Goal: Task Accomplishment & Management: Manage account settings

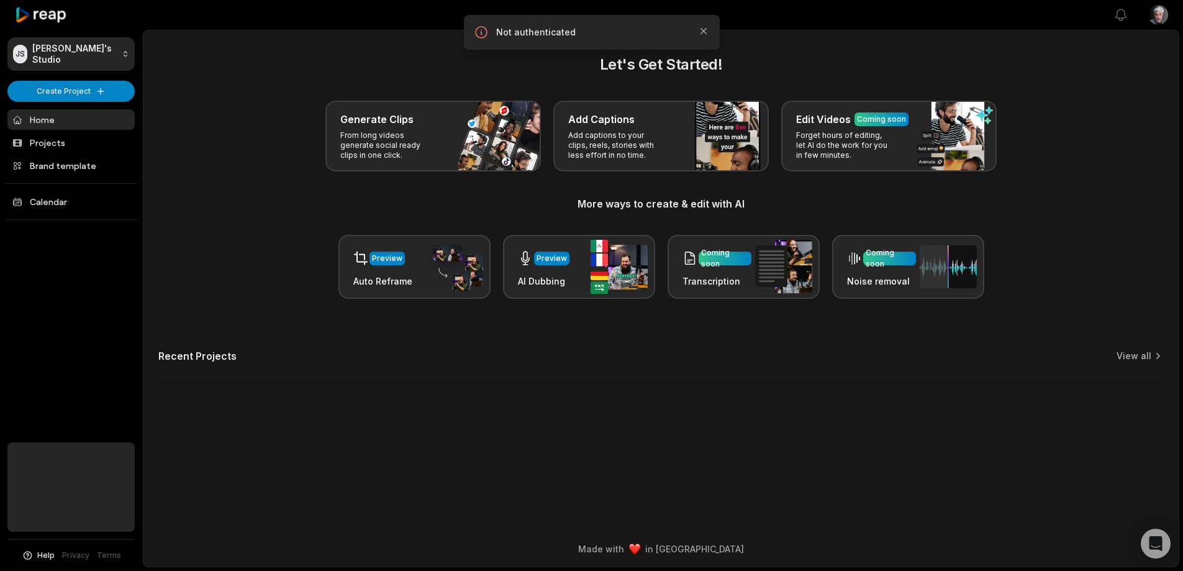
click at [585, 38] on p "Not authenticated" at bounding box center [591, 32] width 191 height 12
click at [697, 37] on icon "button" at bounding box center [703, 31] width 12 height 12
click at [1154, 19] on html "[PERSON_NAME]'s Studio Create Project Home Projects Brand template Calendar Hel…" at bounding box center [591, 285] width 1183 height 571
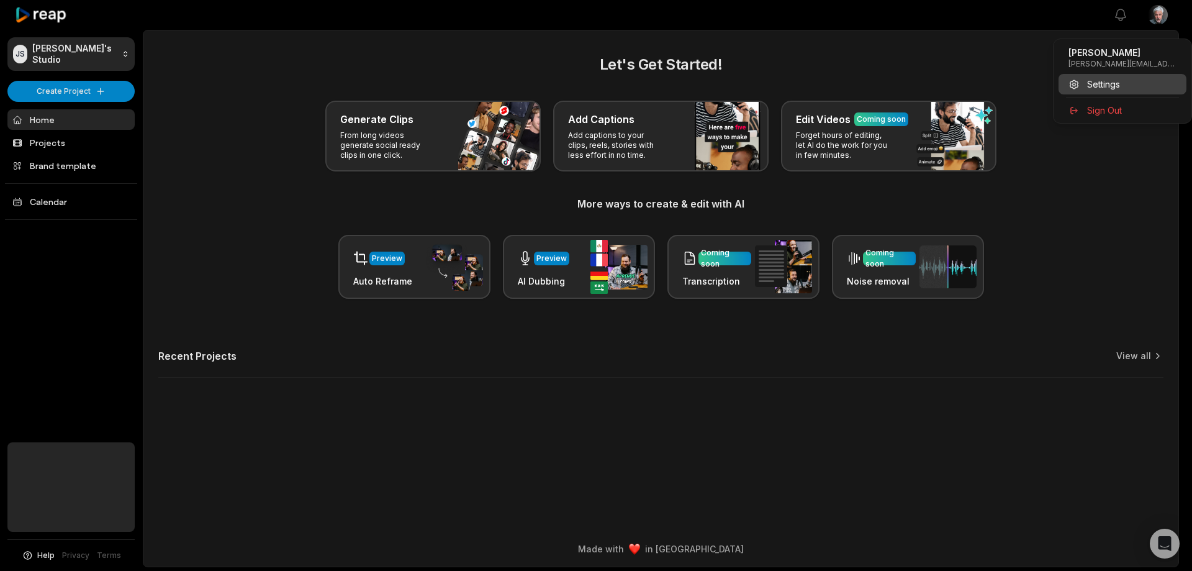
click at [1110, 91] on span "Settings" at bounding box center [1103, 84] width 33 height 13
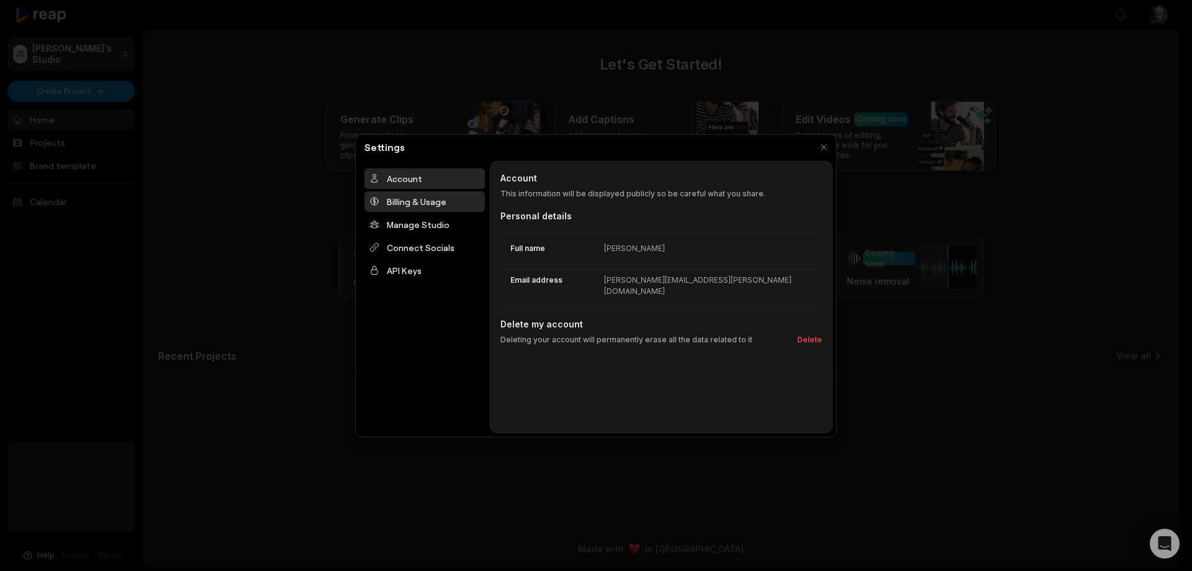
click at [453, 212] on div "Billing & Usage" at bounding box center [424, 201] width 120 height 20
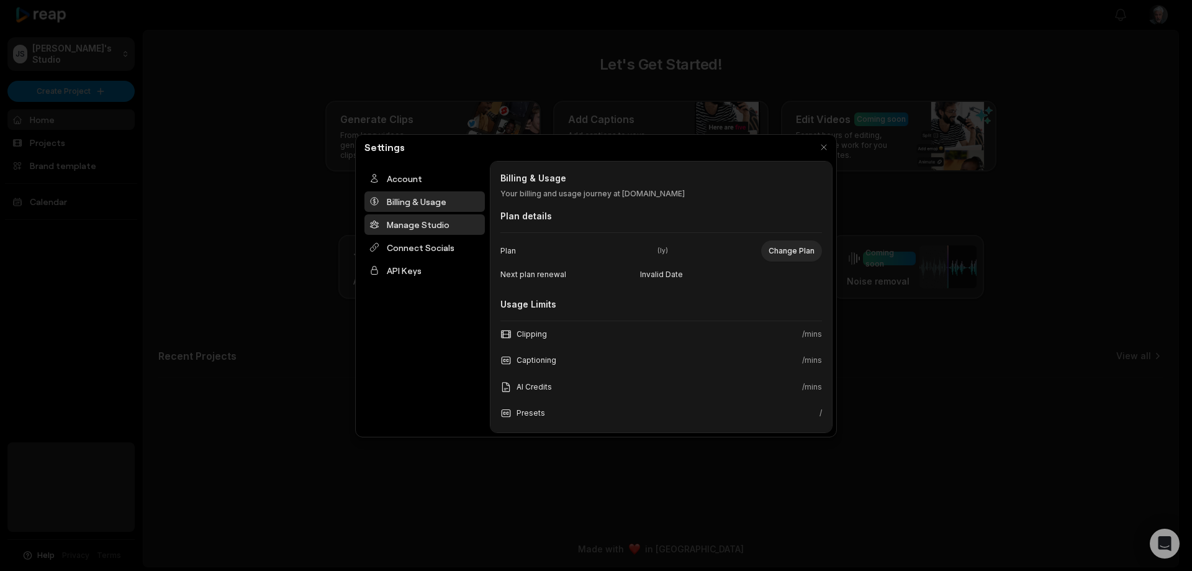
click at [442, 235] on div "Manage Studio" at bounding box center [424, 224] width 120 height 20
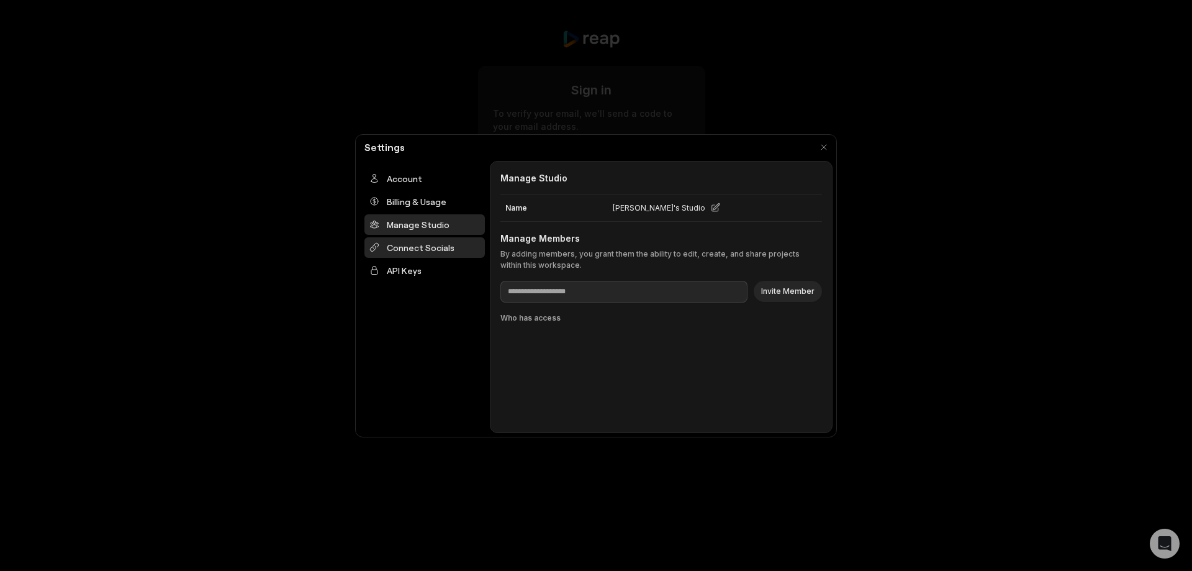
click at [424, 258] on div "Connect Socials" at bounding box center [424, 247] width 120 height 20
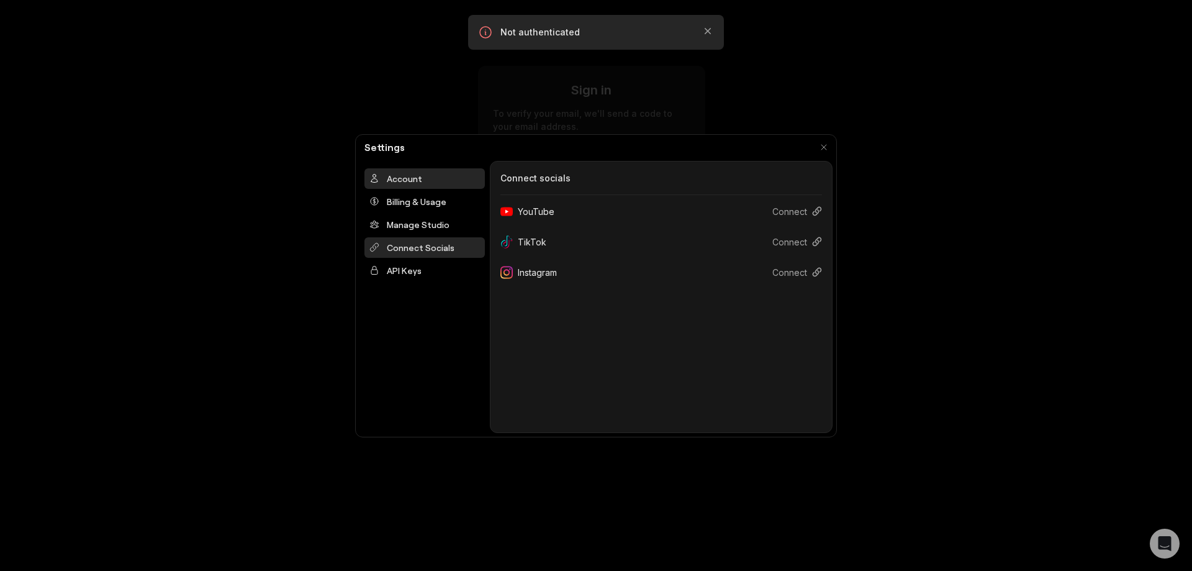
click at [420, 189] on div "Account" at bounding box center [424, 178] width 120 height 20
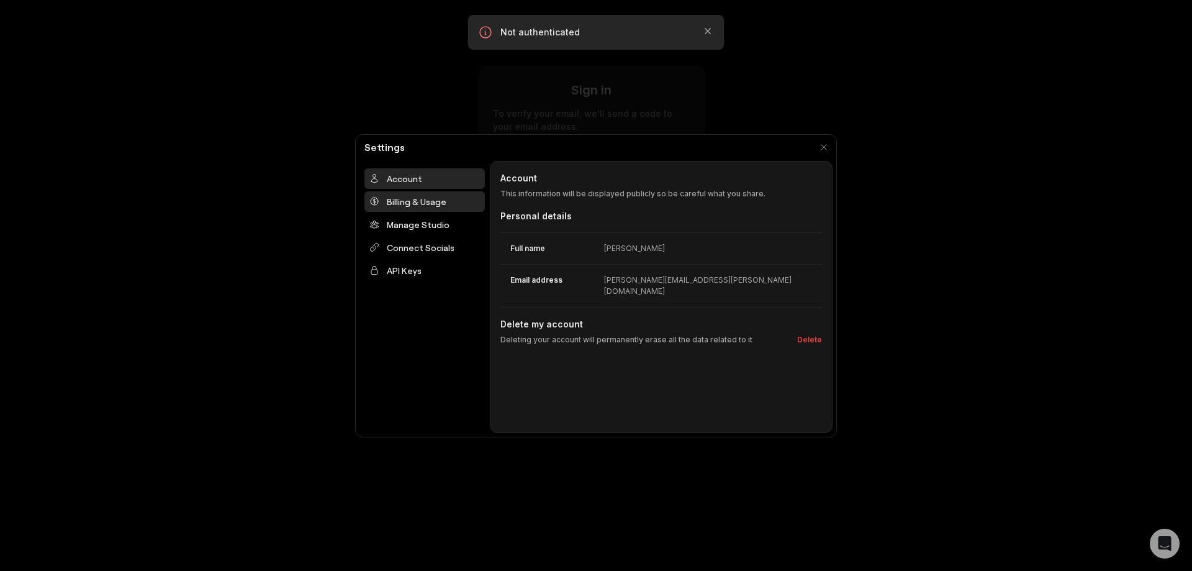
click at [435, 212] on div "Billing & Usage" at bounding box center [424, 201] width 120 height 20
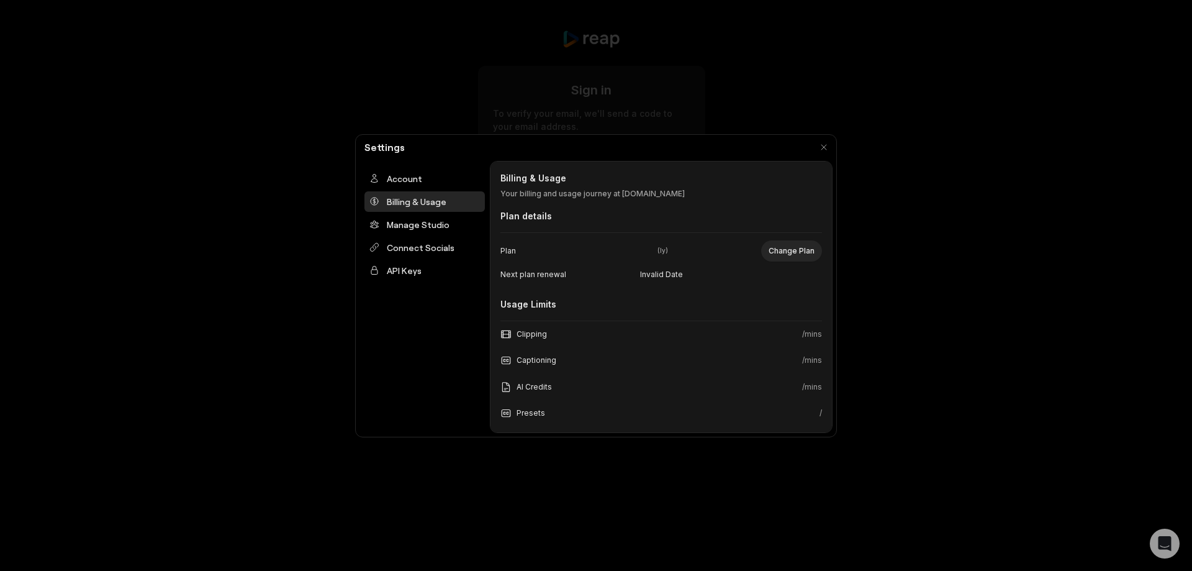
click at [538, 340] on div "Clipping" at bounding box center [523, 333] width 47 height 11
click at [511, 256] on span "Plan" at bounding box center [539, 250] width 79 height 11
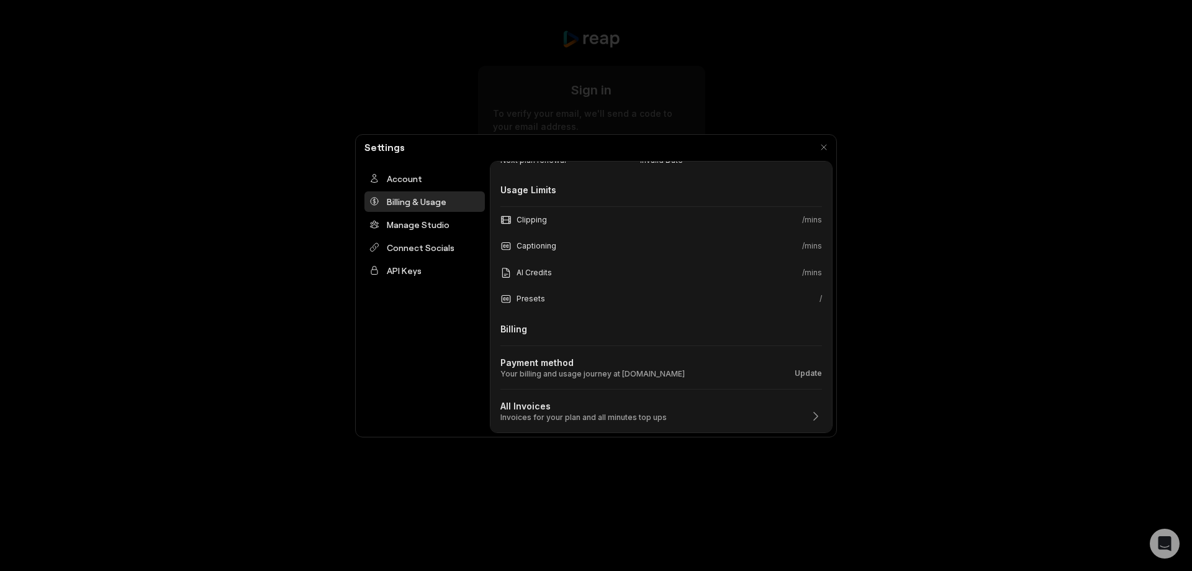
scroll to position [209, 0]
click at [818, 145] on button "button" at bounding box center [823, 146] width 17 height 17
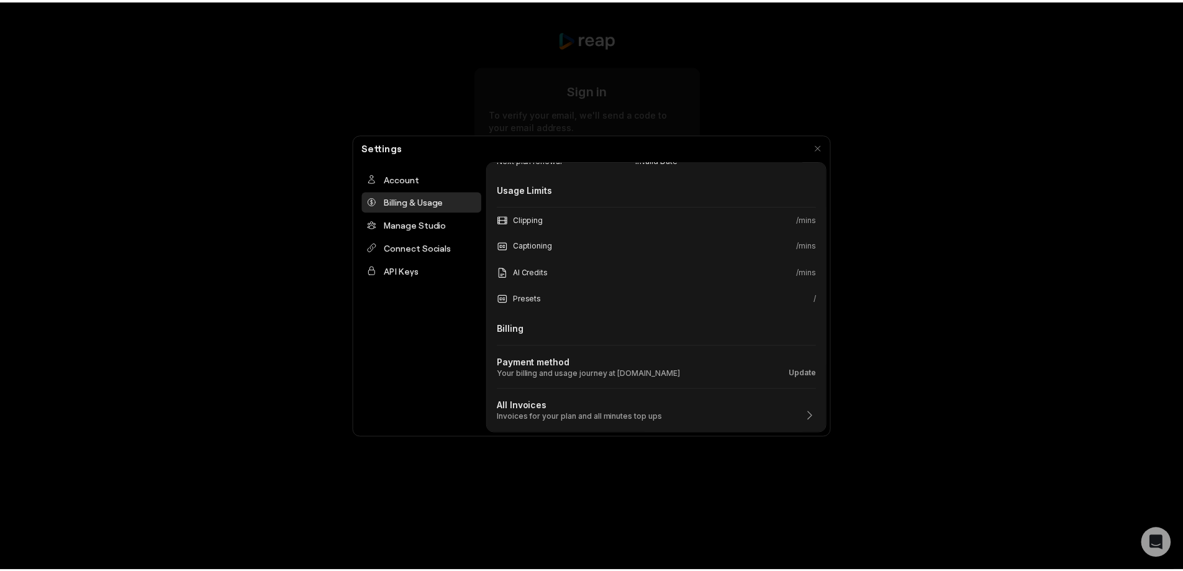
scroll to position [0, 0]
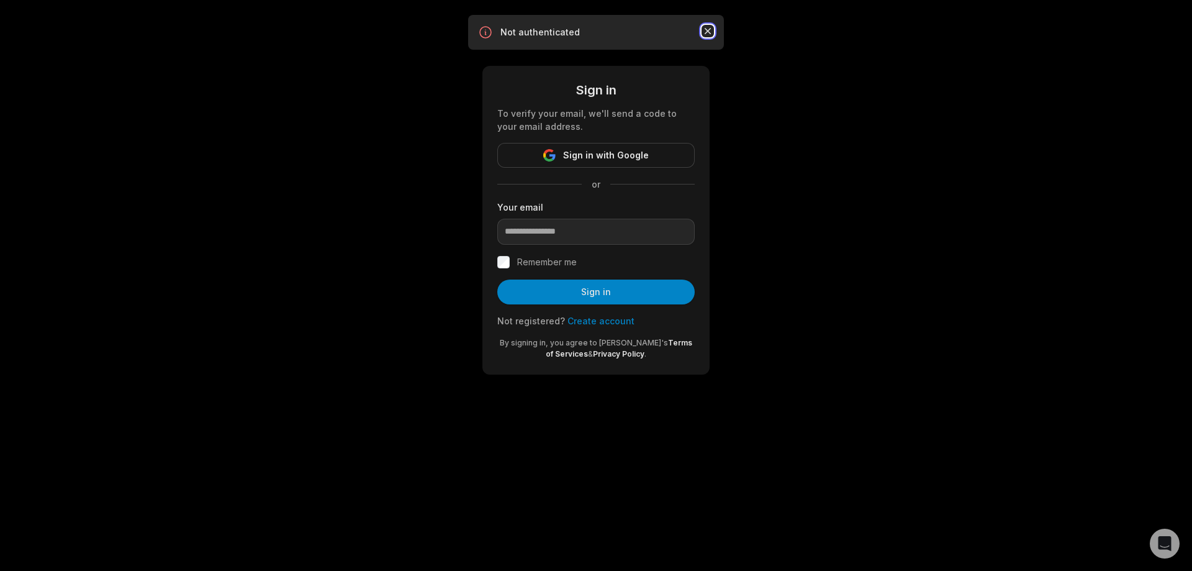
click at [705, 37] on icon "button" at bounding box center [708, 31] width 12 height 12
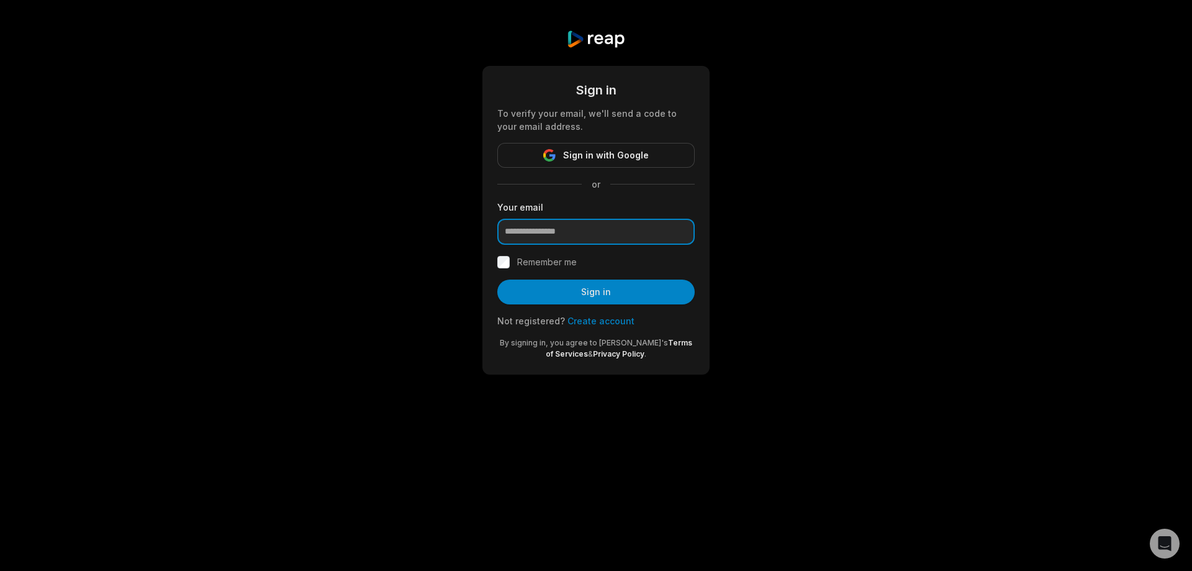
click at [589, 245] on input "email" at bounding box center [595, 232] width 197 height 26
type input "**********"
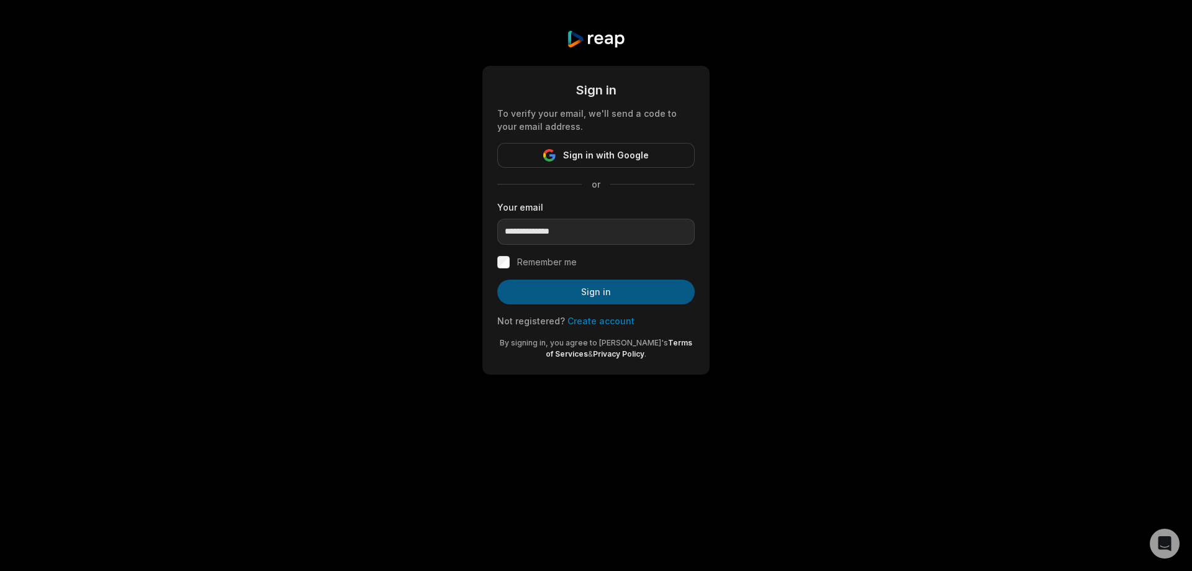
click at [608, 304] on button "Sign in" at bounding box center [595, 291] width 197 height 25
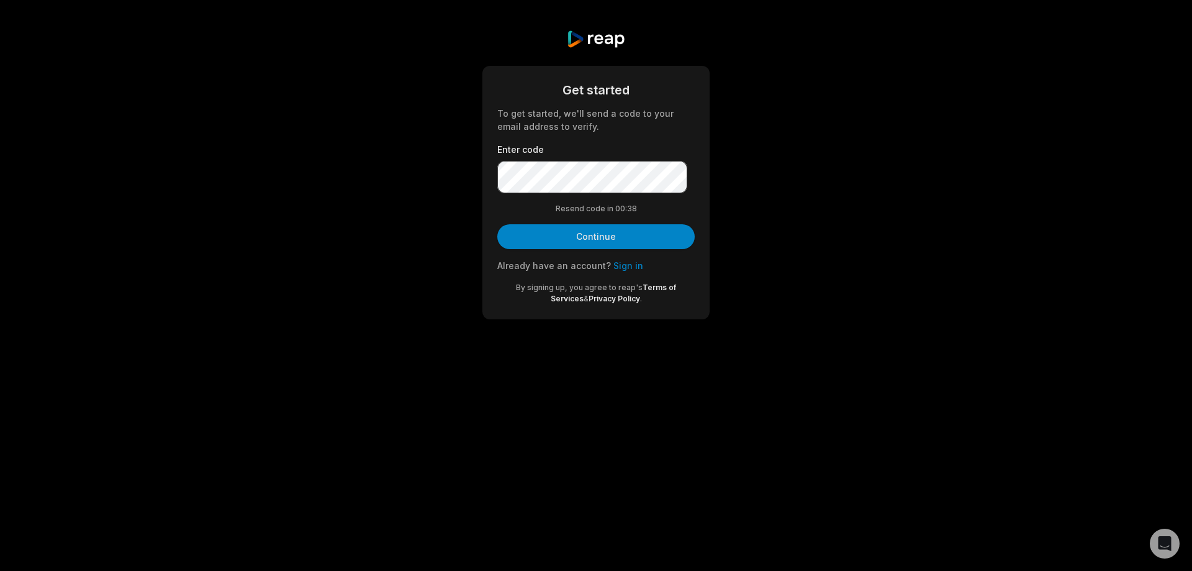
drag, startPoint x: 595, startPoint y: 287, endPoint x: 587, endPoint y: 287, distance: 8.1
click at [595, 249] on button "Continue" at bounding box center [595, 236] width 197 height 25
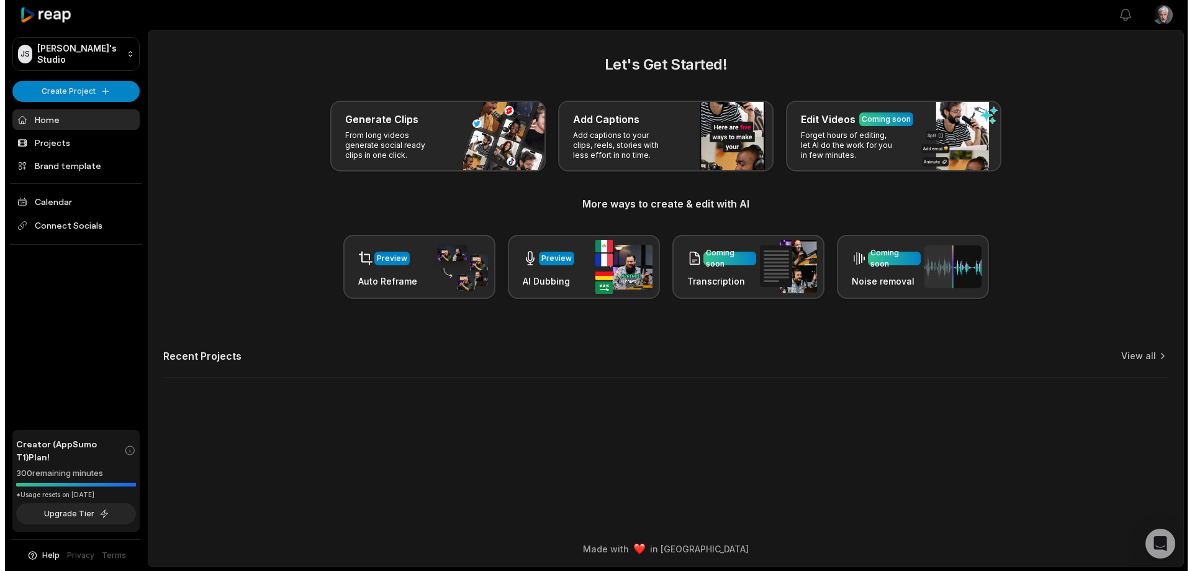
scroll to position [12, 0]
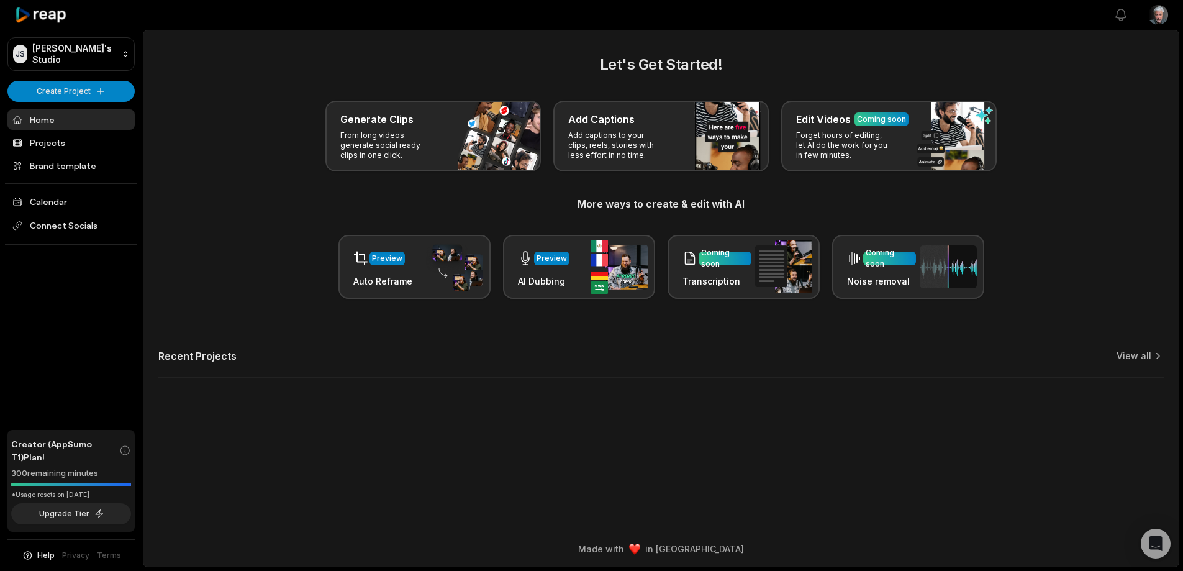
click at [1155, 18] on html "JS [PERSON_NAME]'s Studio Create Project Home Projects Brand template Calendar …" at bounding box center [591, 285] width 1183 height 571
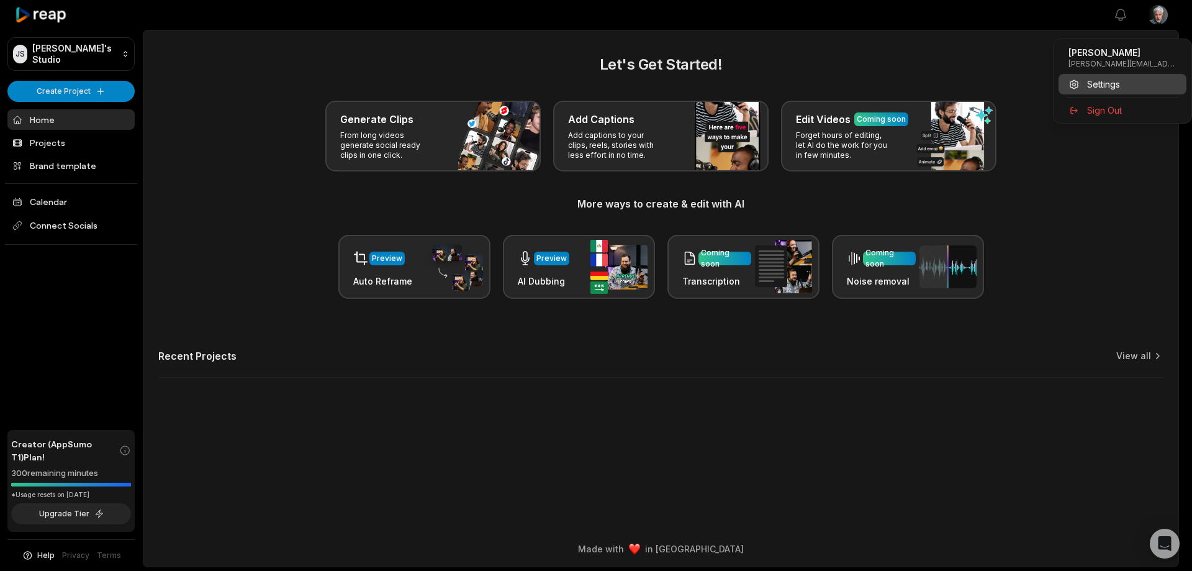
click at [1108, 91] on span "Settings" at bounding box center [1103, 84] width 33 height 13
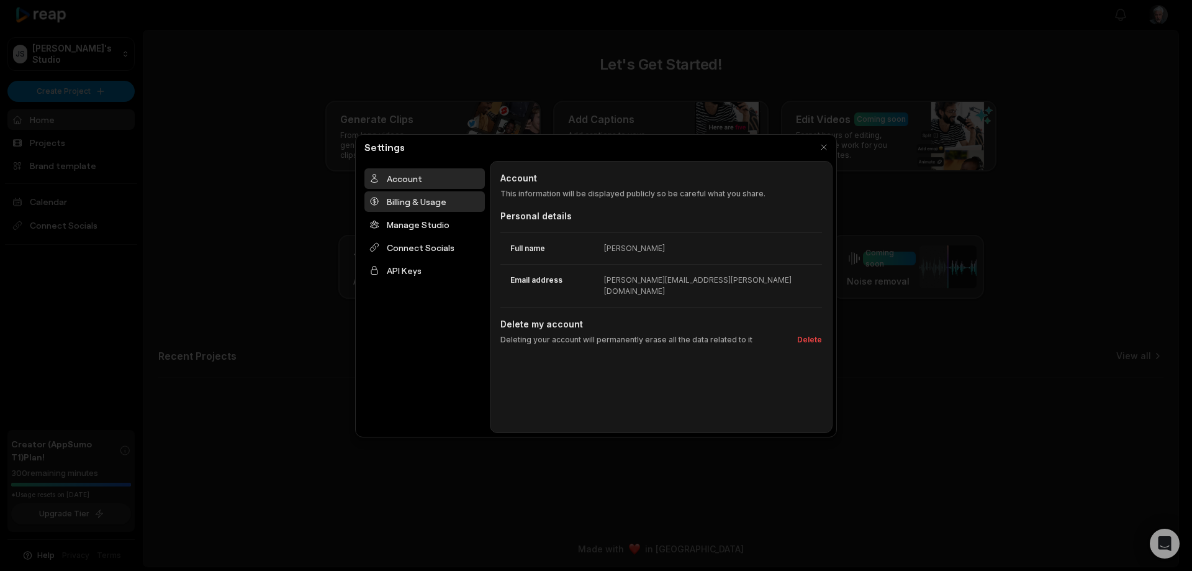
click at [410, 212] on div "Billing & Usage" at bounding box center [424, 201] width 120 height 20
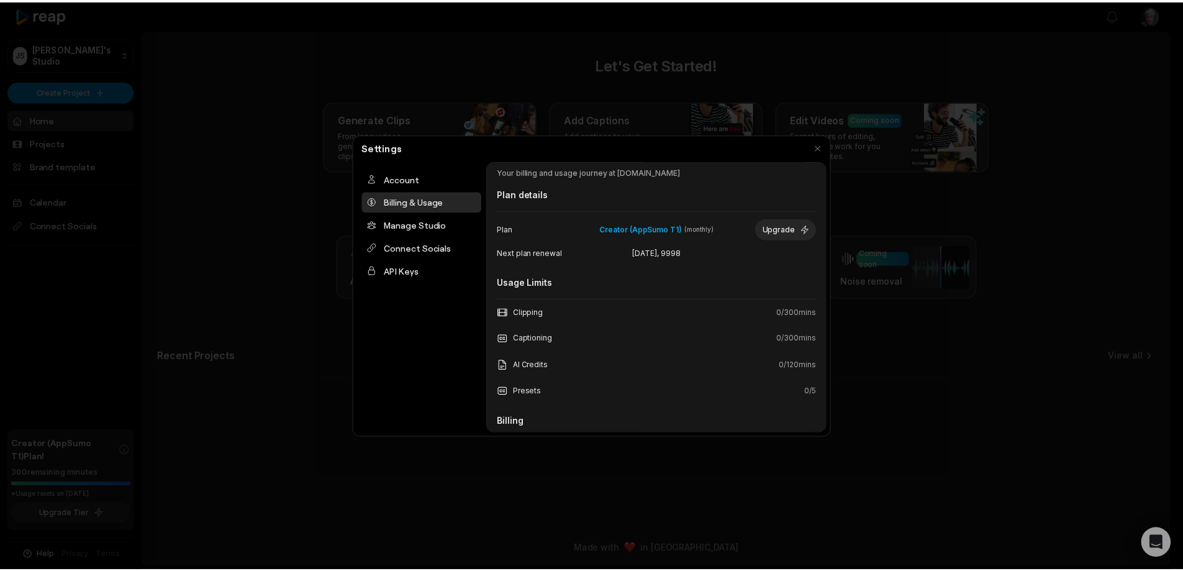
scroll to position [0, 0]
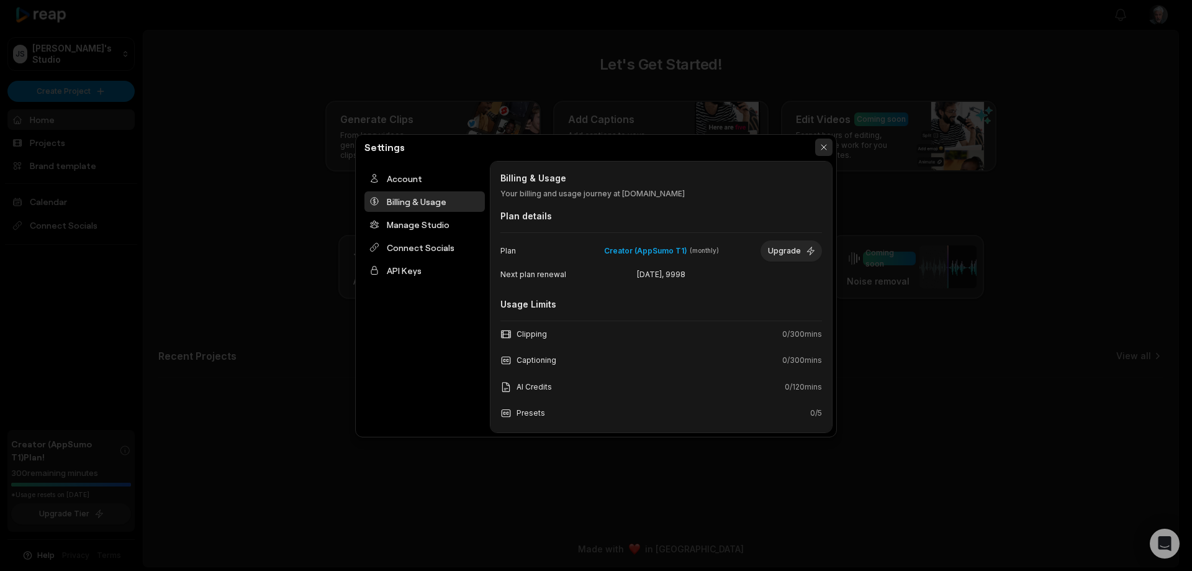
click at [818, 145] on button "button" at bounding box center [823, 146] width 17 height 17
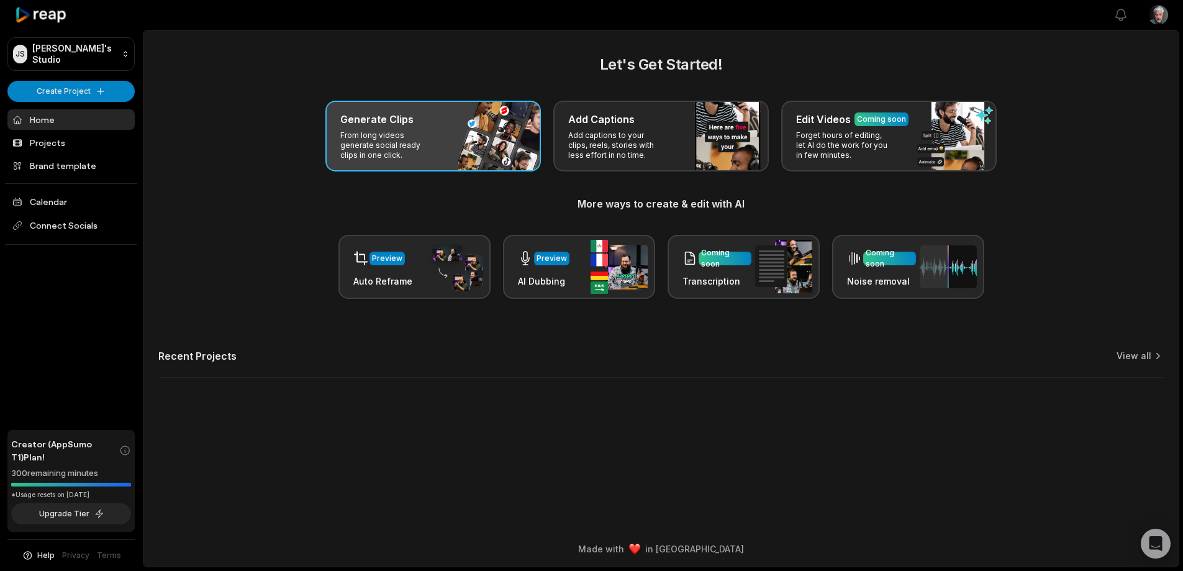
click at [460, 171] on div "Generate Clips From long videos generate social ready clips in one click." at bounding box center [432, 136] width 215 height 71
